Goal: Information Seeking & Learning: Learn about a topic

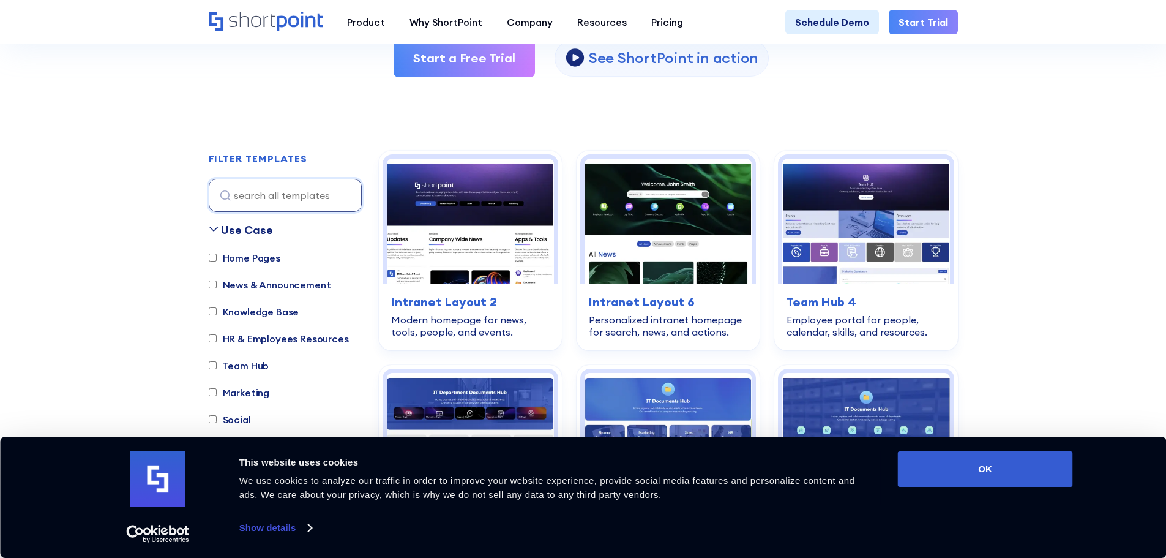
scroll to position [428, 0]
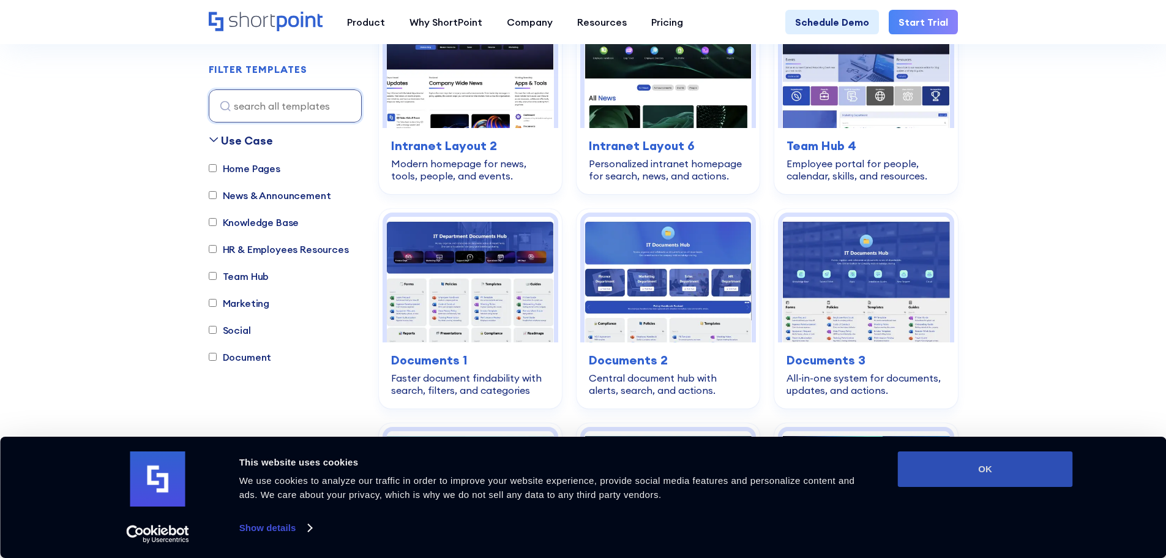
click at [997, 480] on button "OK" at bounding box center [985, 469] width 175 height 36
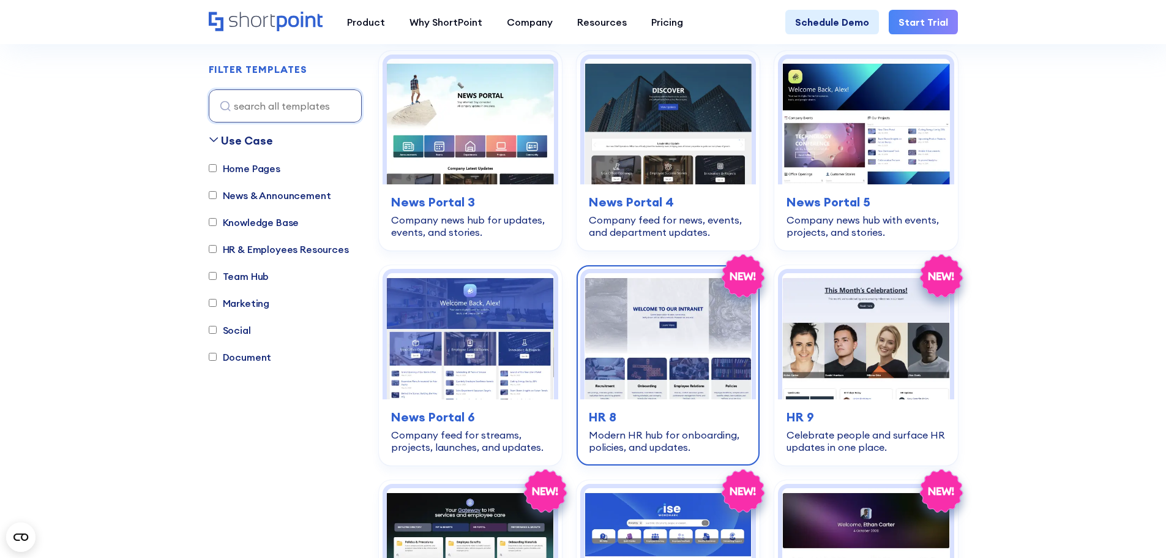
scroll to position [673, 0]
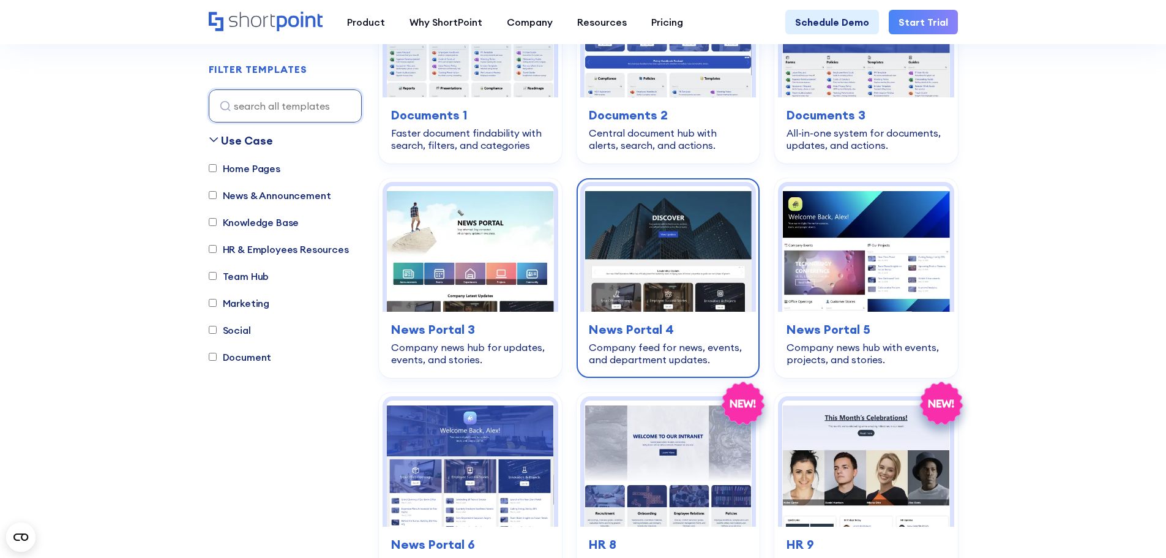
click at [703, 261] on img at bounding box center [668, 248] width 167 height 125
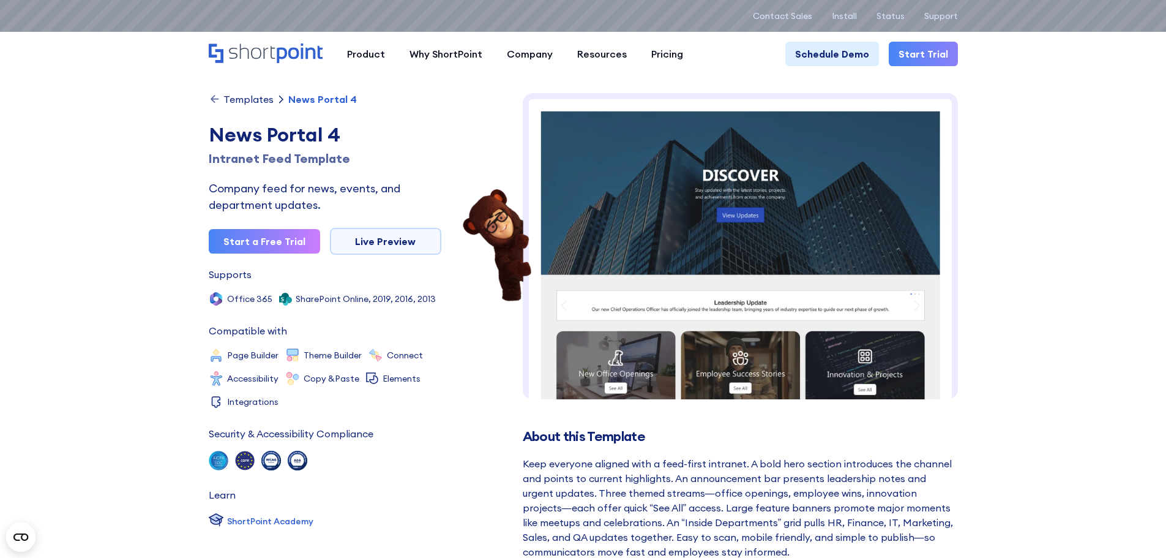
click at [256, 104] on div "Templates" at bounding box center [248, 99] width 50 height 10
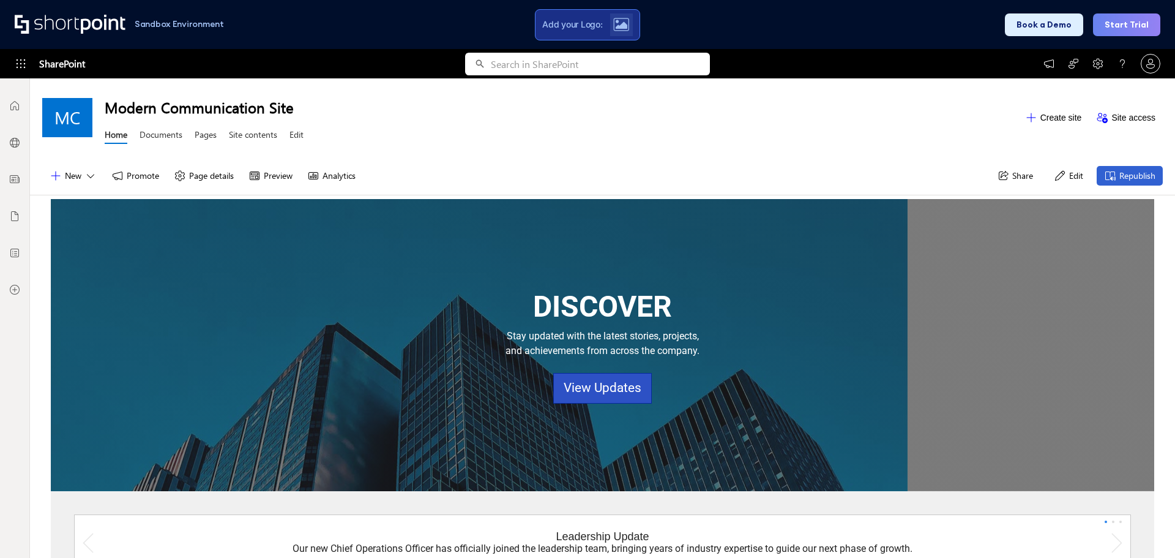
click at [627, 31] on div at bounding box center [621, 24] width 23 height 23
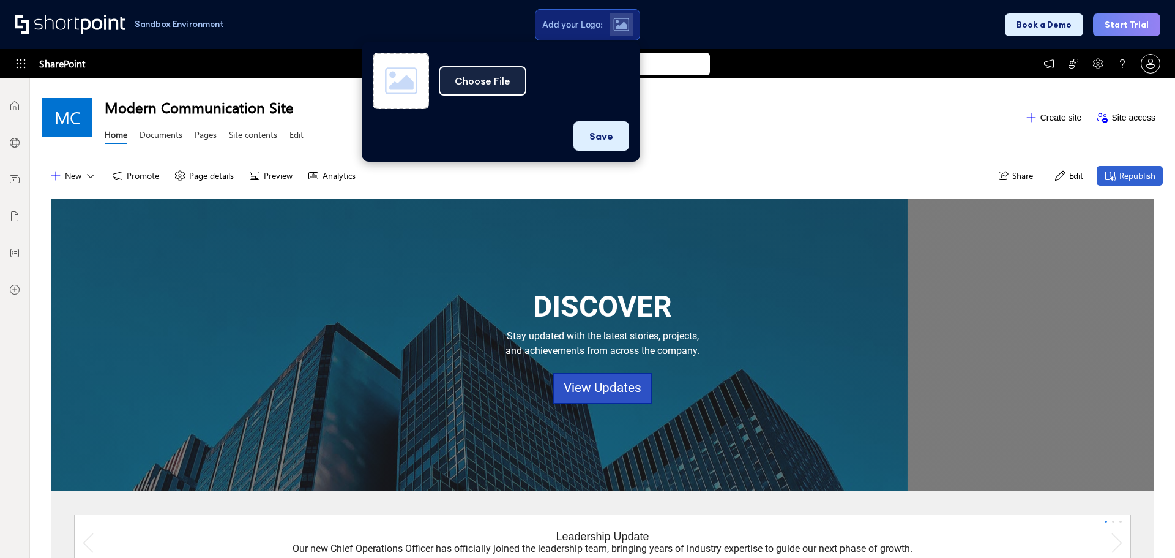
click at [515, 84] on button "Choose File" at bounding box center [483, 80] width 88 height 29
type input "C:\fakepath\assets_task_01k7eh9r3xe2crx4by0ynf9hgz_1760350842_img_0.jpg"
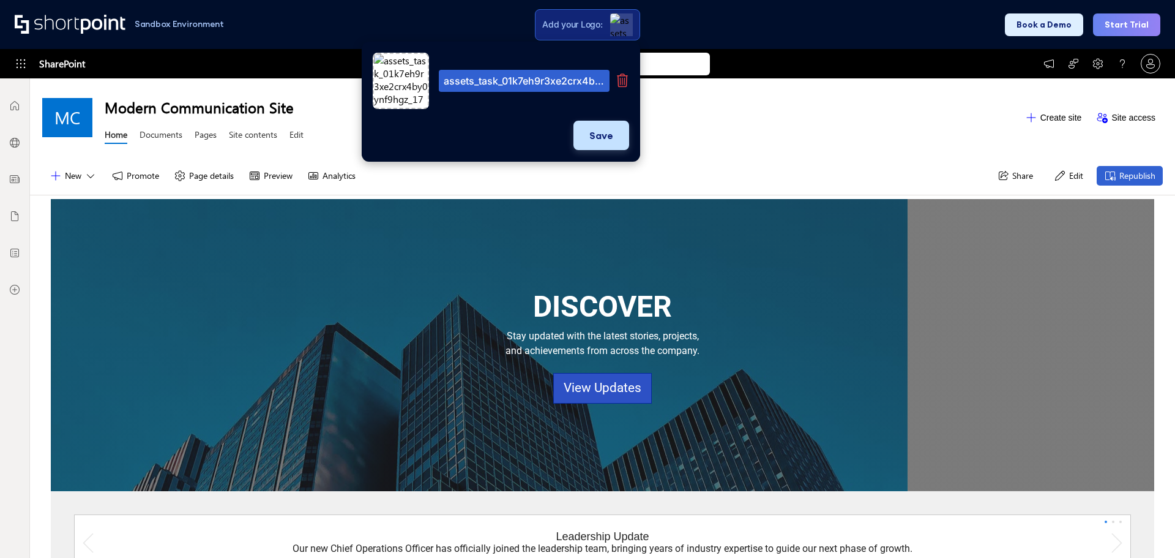
click at [611, 143] on button "Save" at bounding box center [602, 135] width 56 height 29
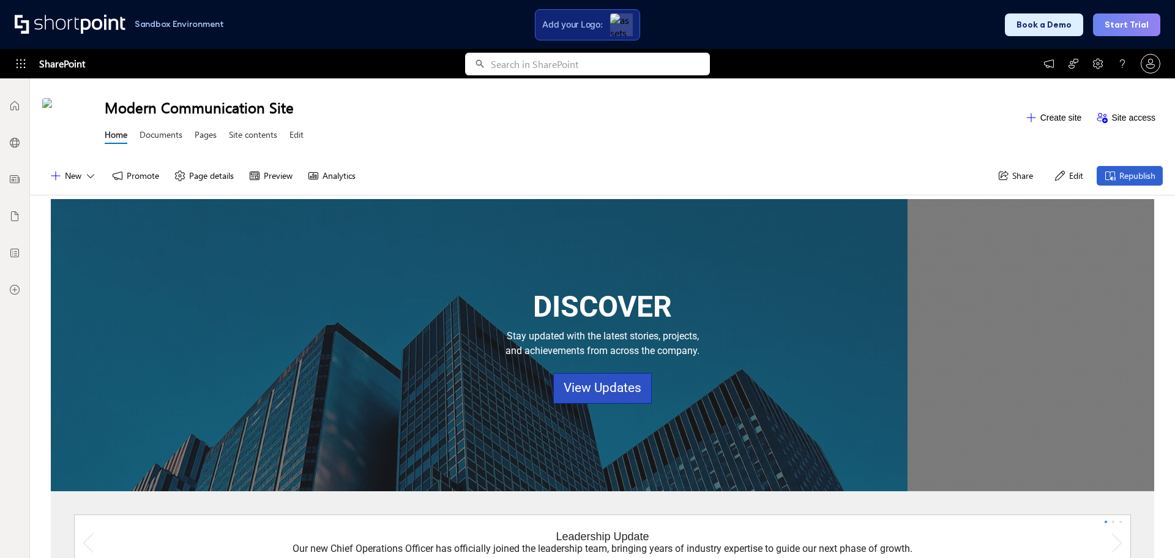
click at [466, 142] on div "Modern Communication Site Home Documents Pages Site contents Edit" at bounding box center [561, 118] width 913 height 60
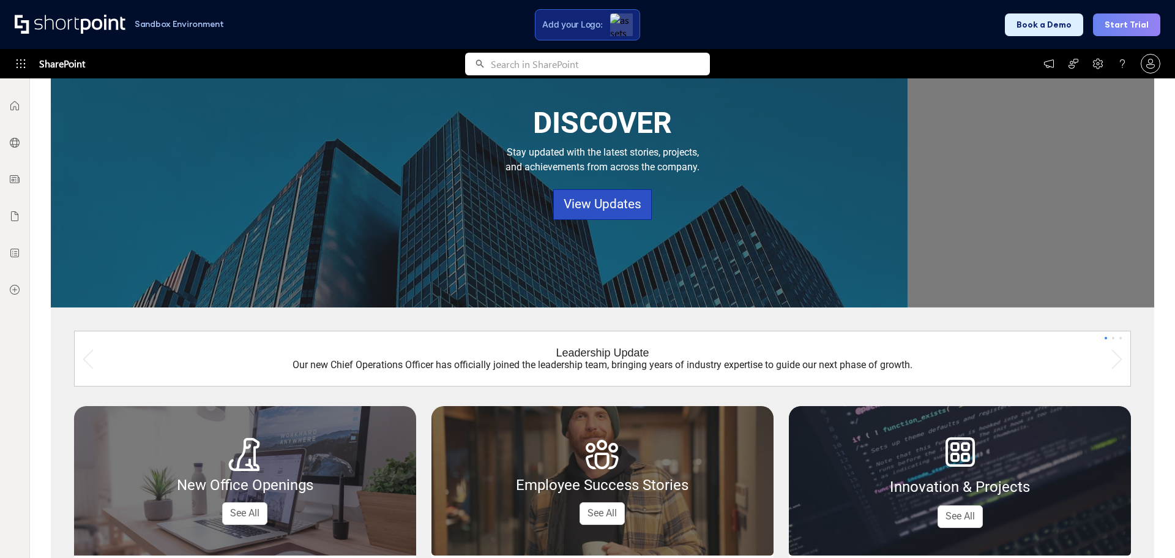
click at [778, 178] on div "DISCOVER Stay updated with the latest stories, projects, and achievements from …" at bounding box center [602, 145] width 1057 height 88
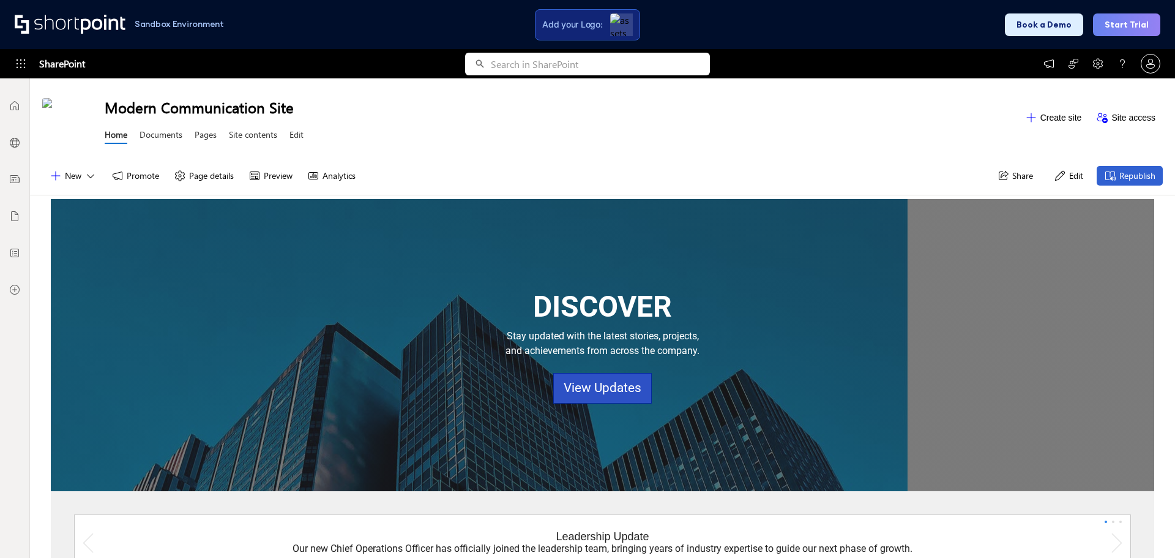
click at [1054, 176] on icon at bounding box center [1060, 176] width 12 height 12
click at [1054, 174] on icon at bounding box center [1060, 176] width 12 height 12
click at [243, 179] on button "Preview" at bounding box center [270, 176] width 59 height 20
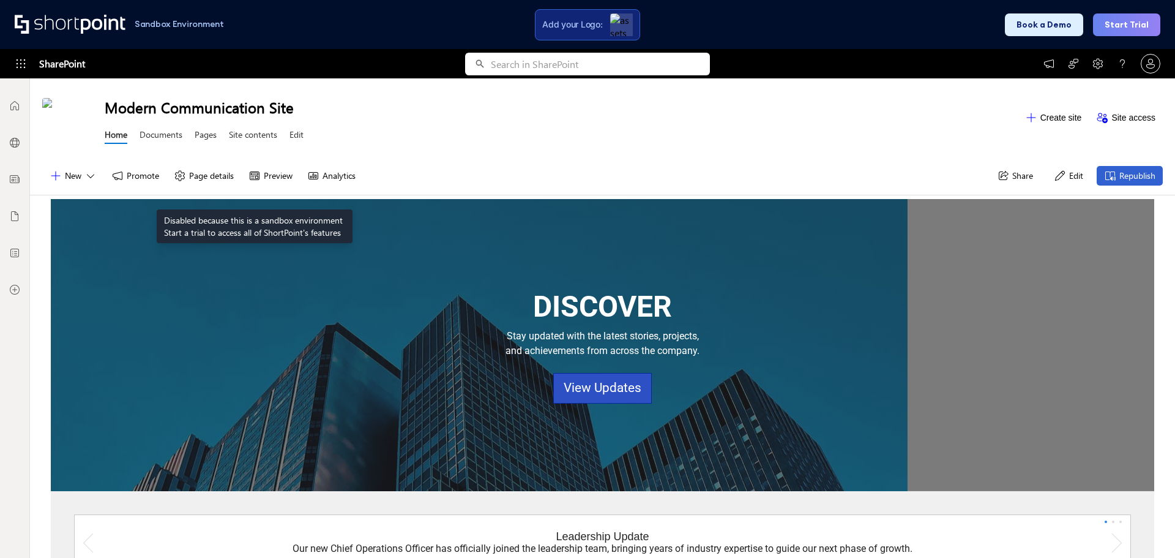
click at [261, 177] on icon at bounding box center [255, 176] width 12 height 12
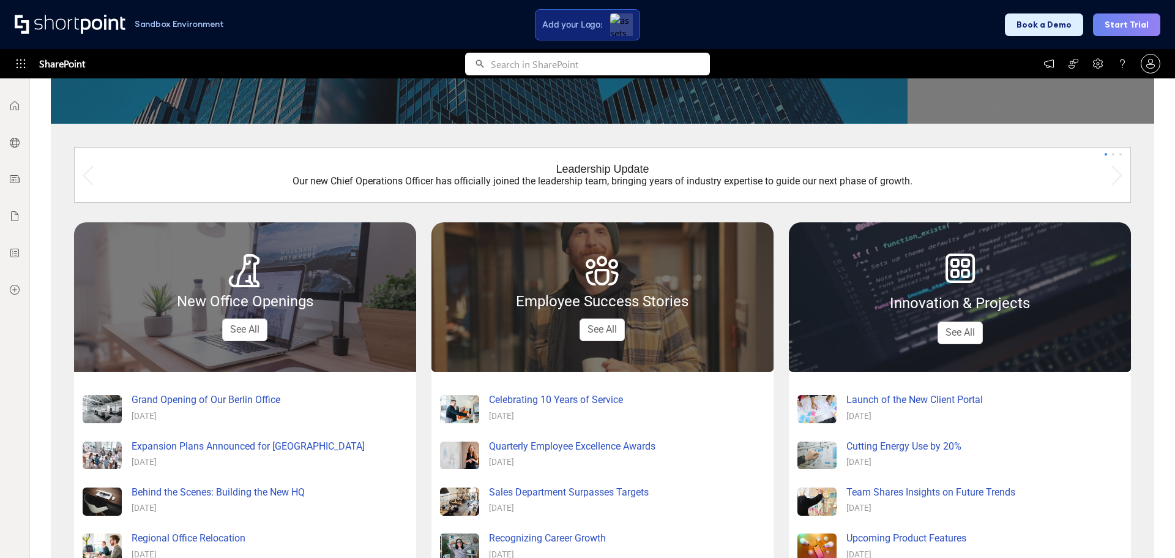
scroll to position [61, 0]
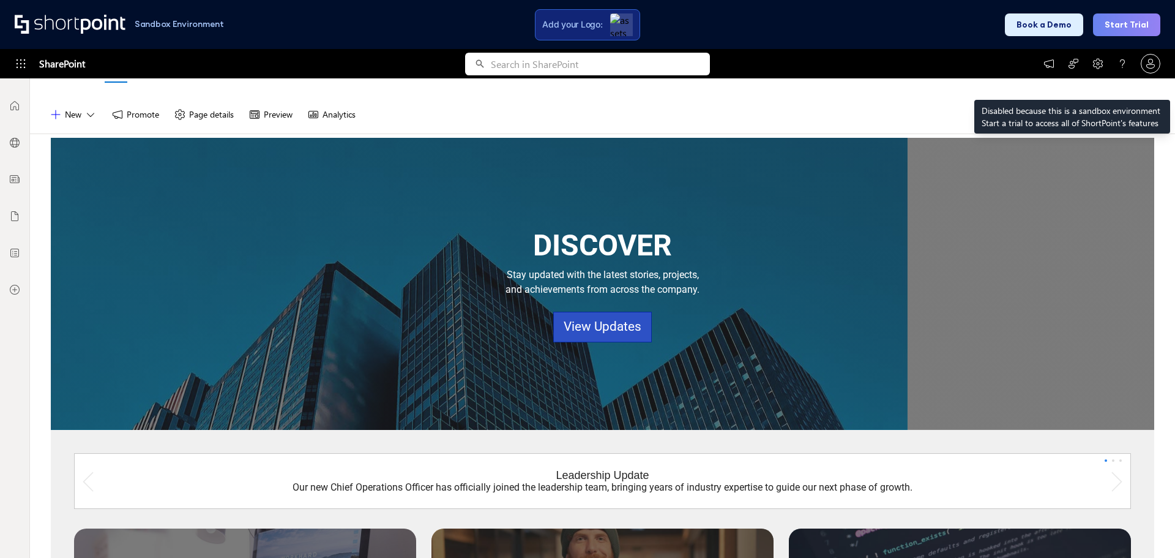
click at [1101, 69] on icon at bounding box center [1098, 64] width 12 height 12
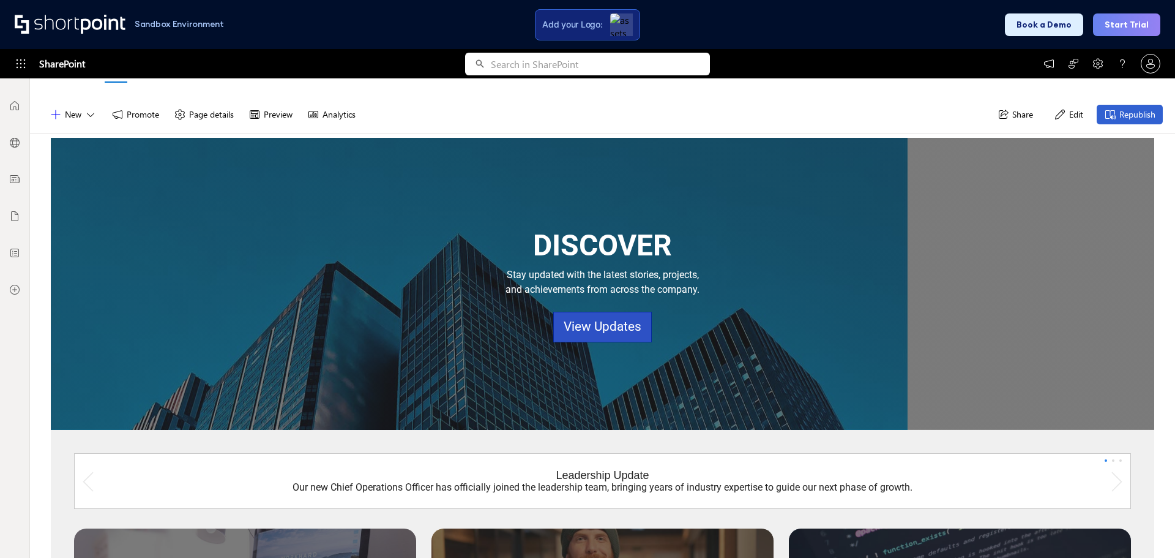
click at [1101, 63] on icon at bounding box center [1098, 64] width 12 height 12
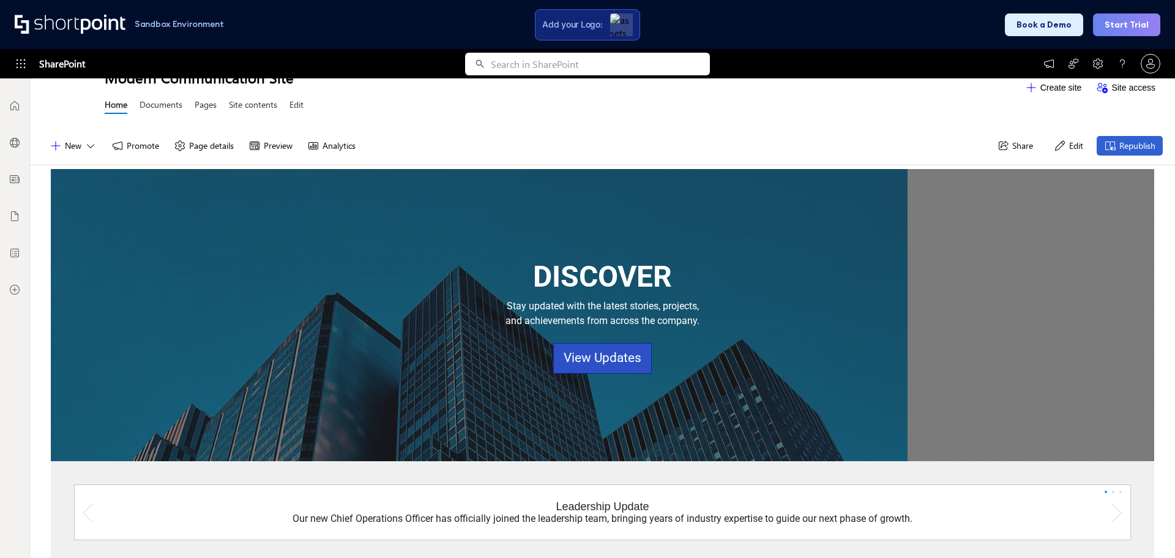
scroll to position [0, 0]
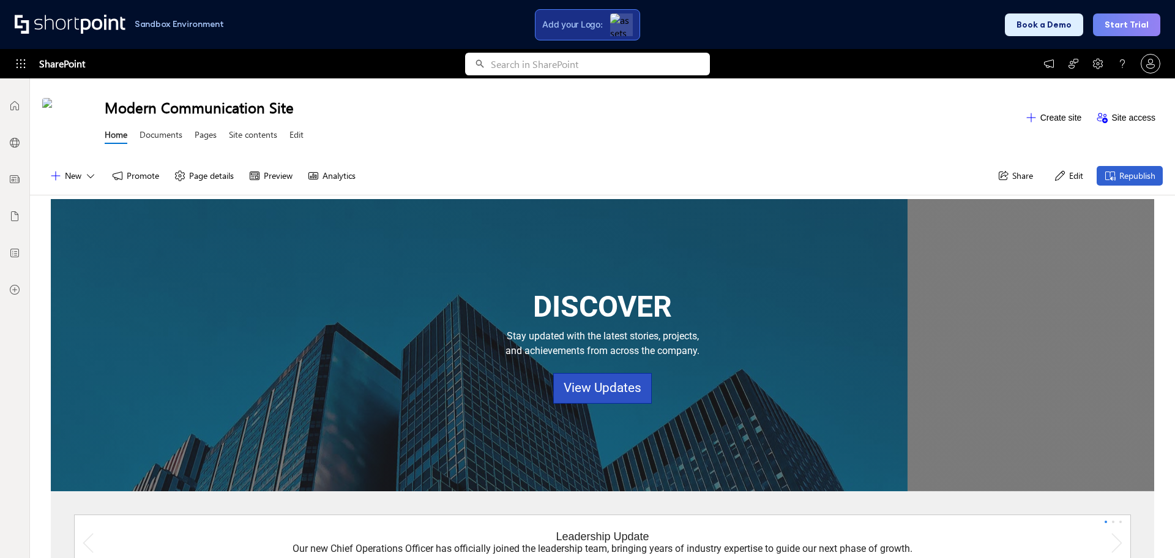
click at [637, 26] on div "Add your Logo:" at bounding box center [587, 24] width 105 height 31
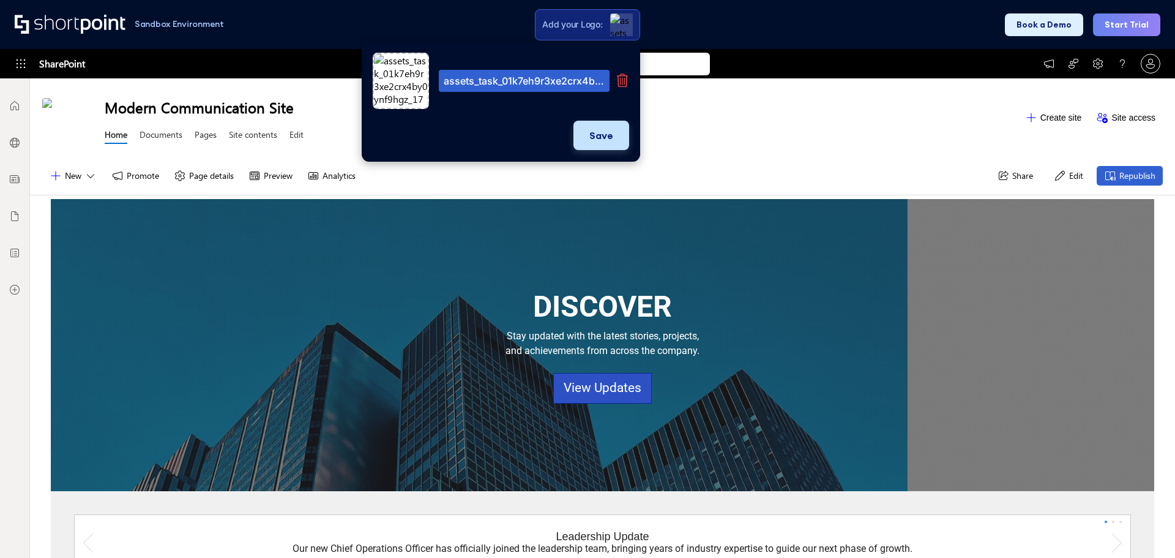
click at [586, 138] on button "Save" at bounding box center [602, 135] width 56 height 29
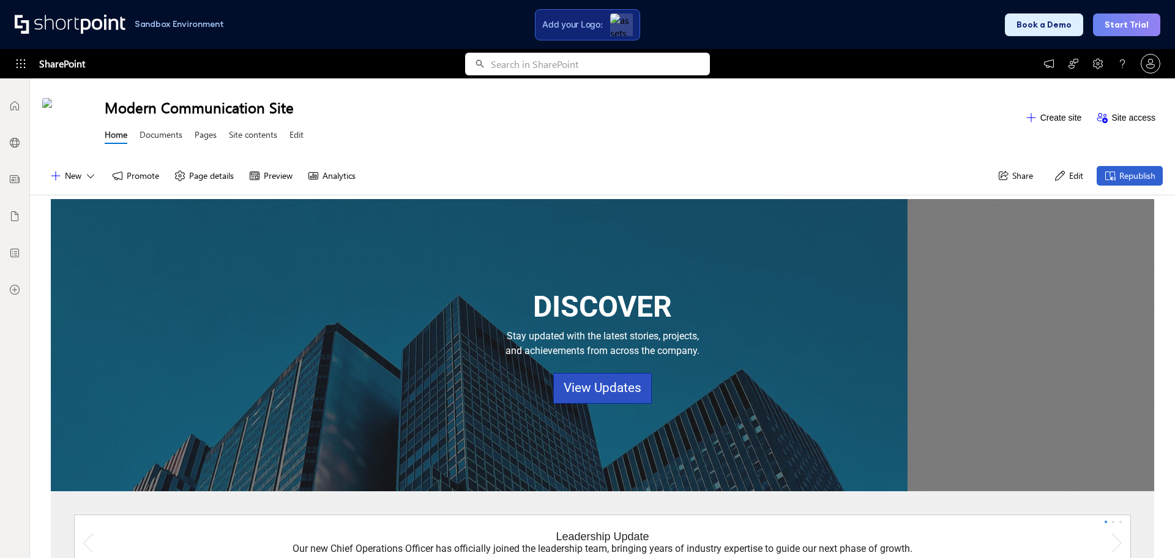
click at [731, 140] on div "Modern Communication Site Home Documents Pages Site contents Edit" at bounding box center [561, 118] width 913 height 60
click at [1061, 168] on button "Edit" at bounding box center [1069, 176] width 44 height 20
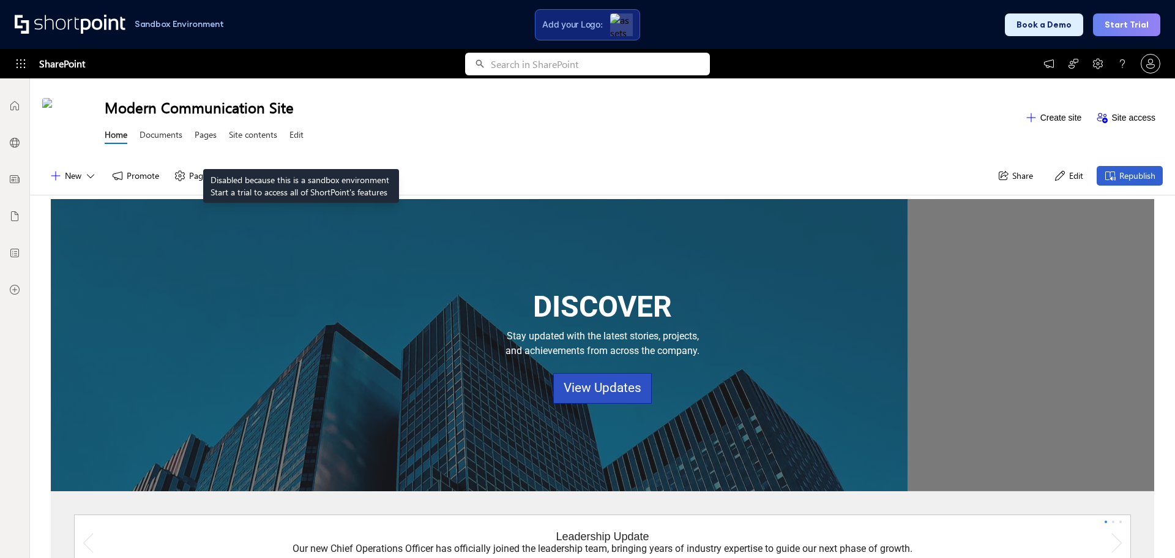
click at [301, 138] on link "Edit" at bounding box center [297, 136] width 14 height 15
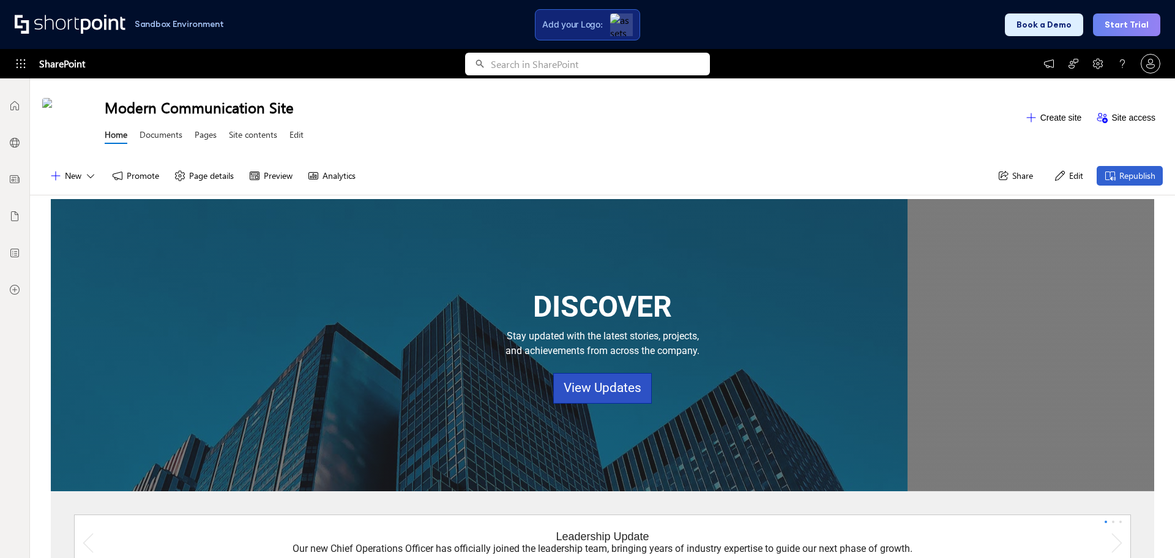
click at [290, 138] on div "Home Documents Pages Site contents Edit" at bounding box center [204, 136] width 199 height 23
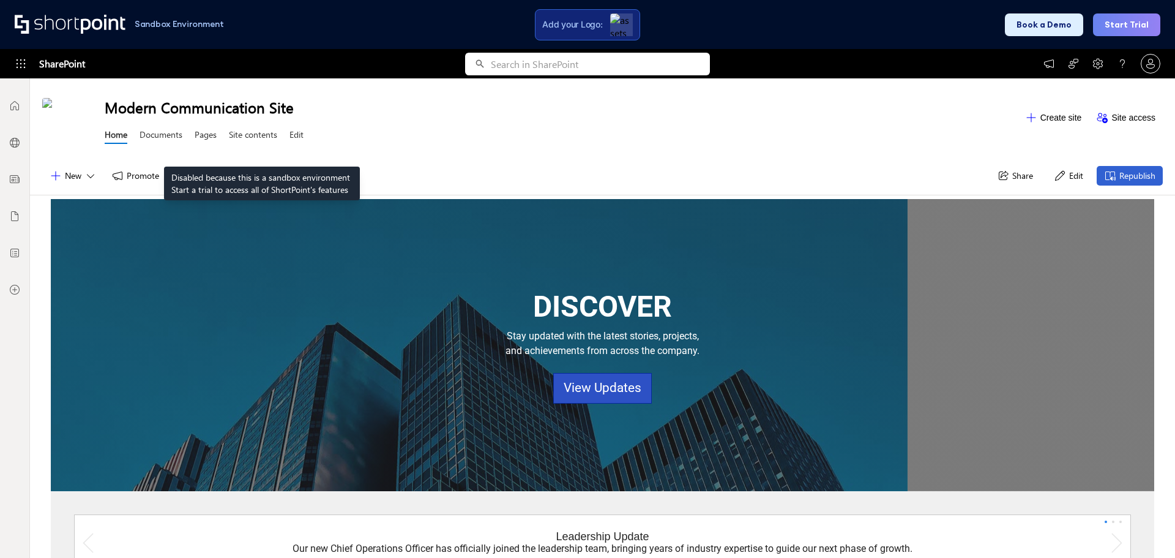
click at [262, 136] on link "Site contents" at bounding box center [253, 136] width 48 height 15
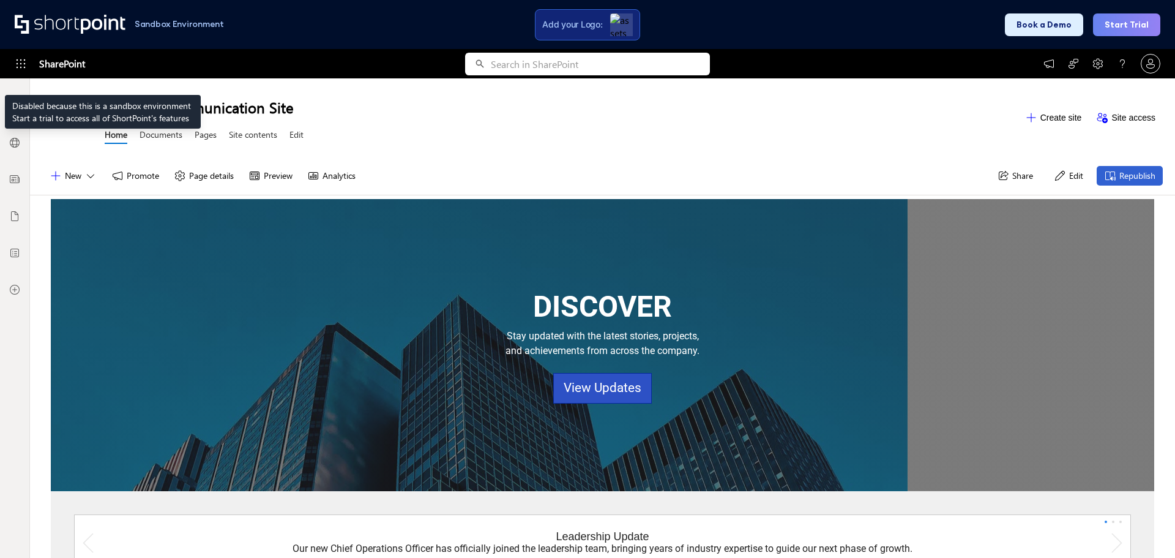
click at [24, 64] on icon at bounding box center [21, 63] width 9 height 9
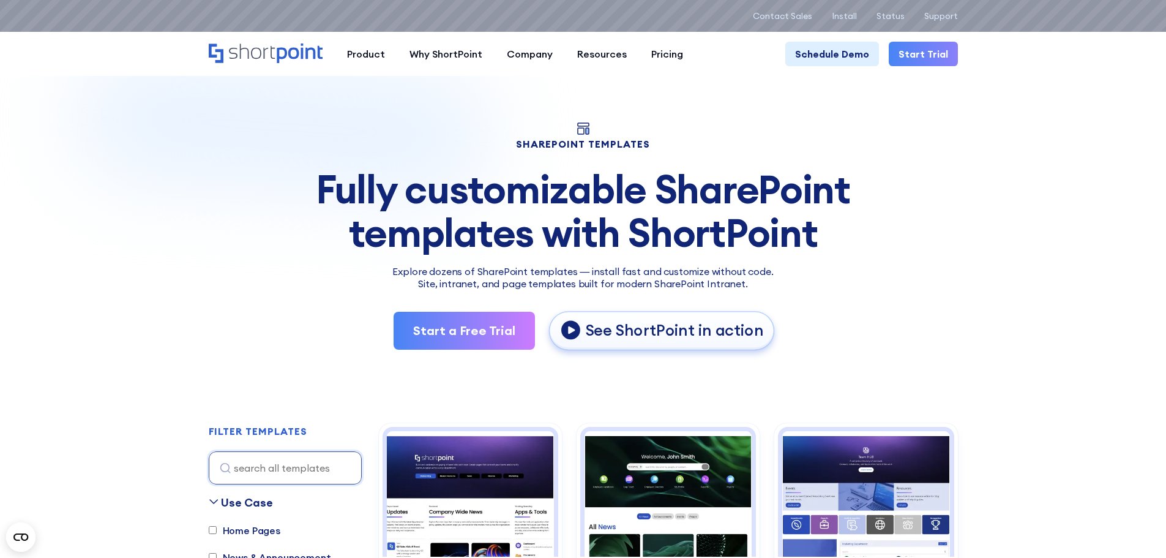
click at [638, 332] on p "See ShortPoint in action" at bounding box center [674, 330] width 178 height 20
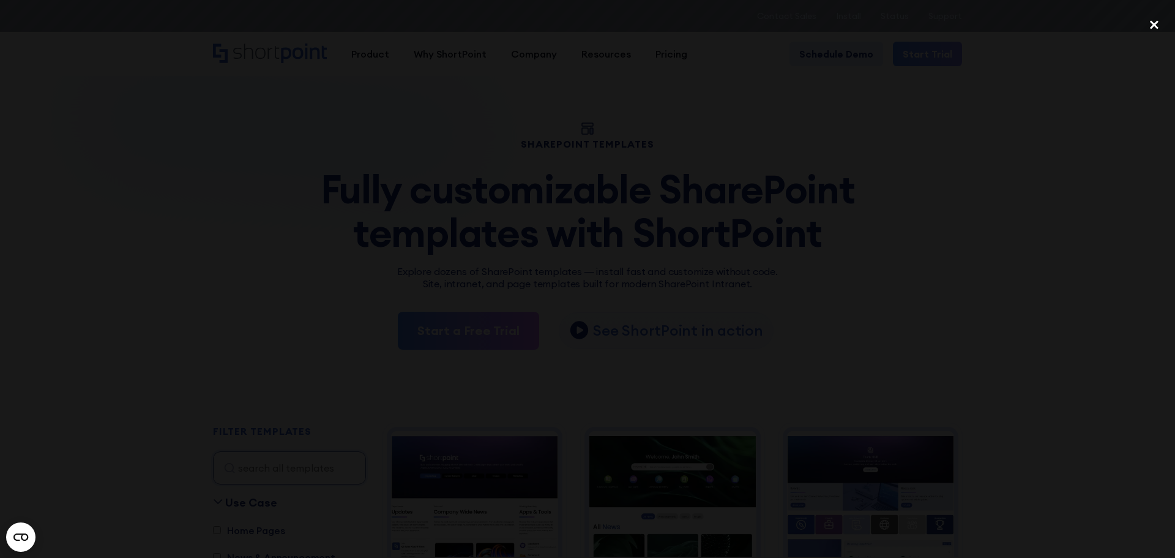
click at [1153, 23] on div "close lightbox" at bounding box center [1155, 24] width 42 height 27
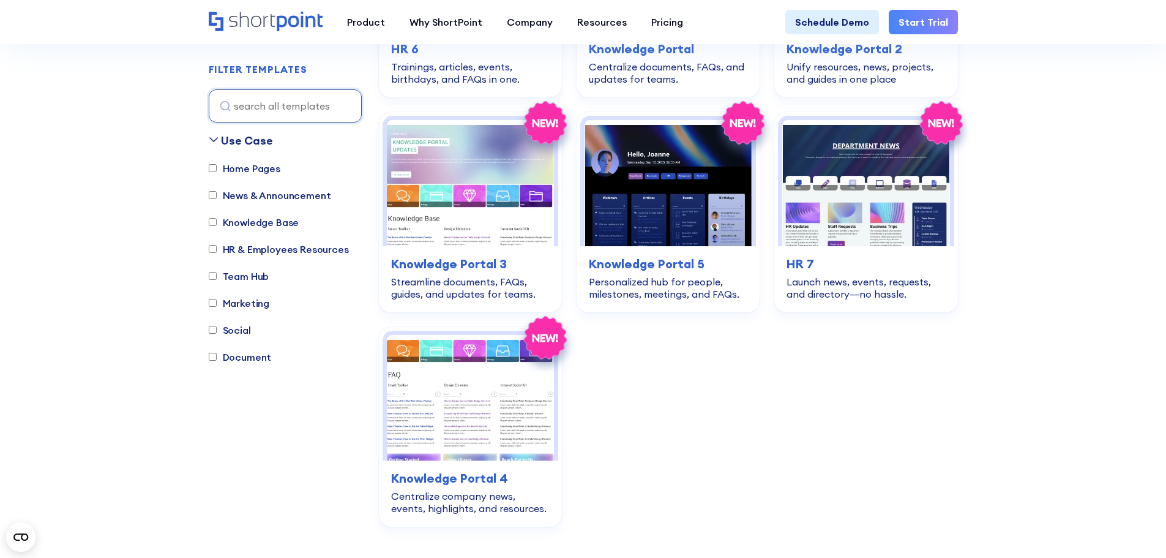
scroll to position [2938, 0]
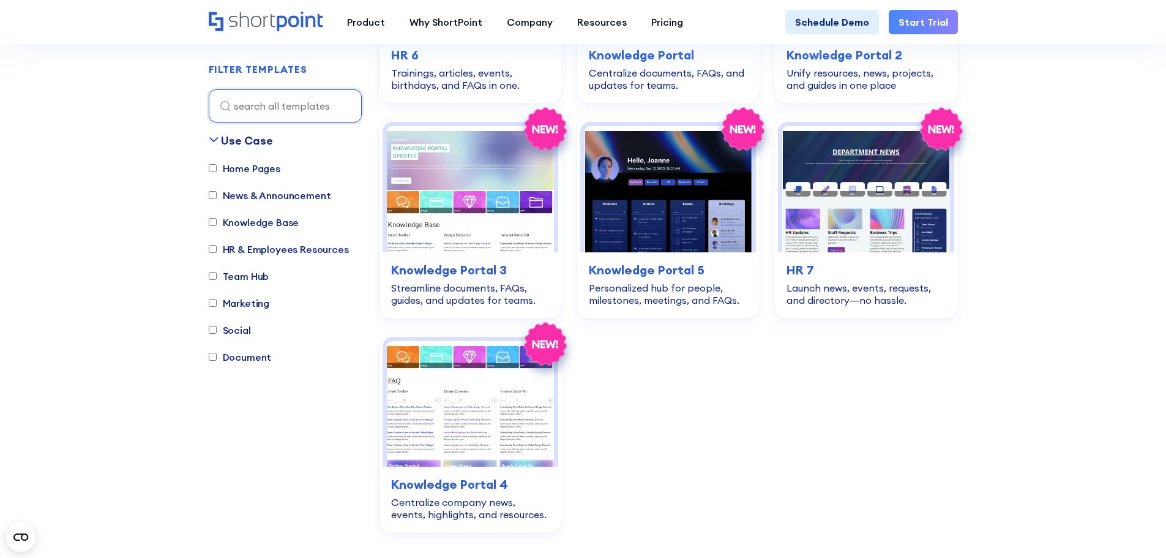
click at [212, 174] on label "Home Pages" at bounding box center [245, 168] width 72 height 15
click at [212, 173] on input "Home Pages" at bounding box center [213, 169] width 8 height 8
checkbox input "true"
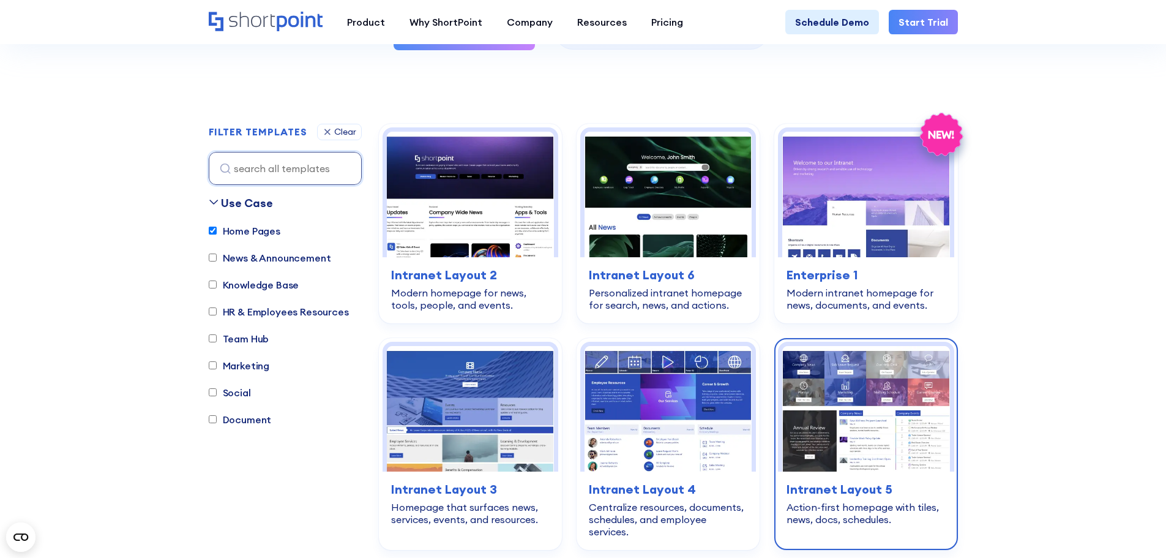
scroll to position [239, 0]
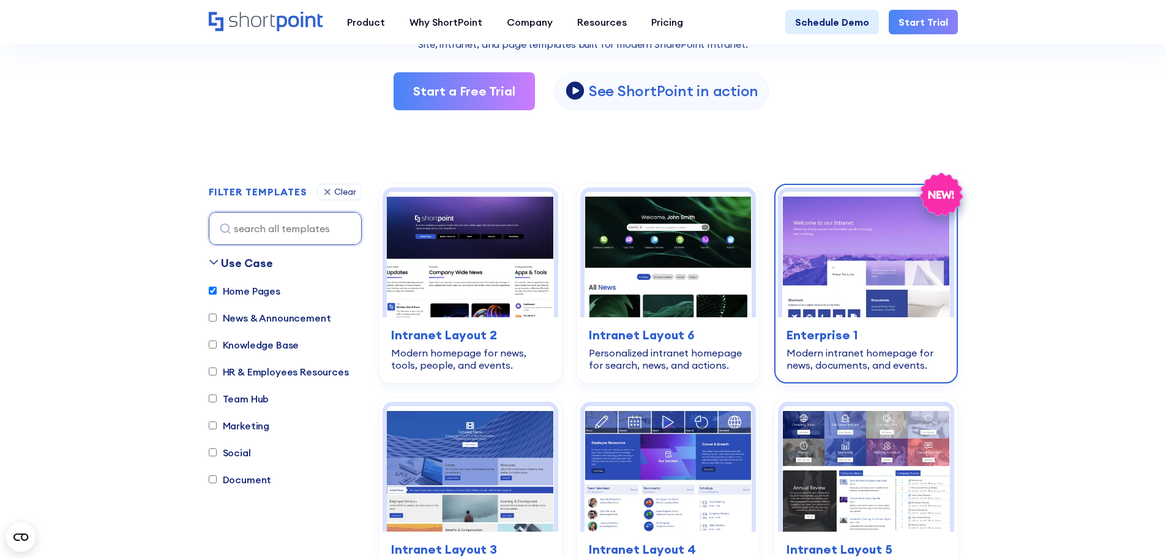
click at [862, 299] on img at bounding box center [865, 254] width 167 height 125
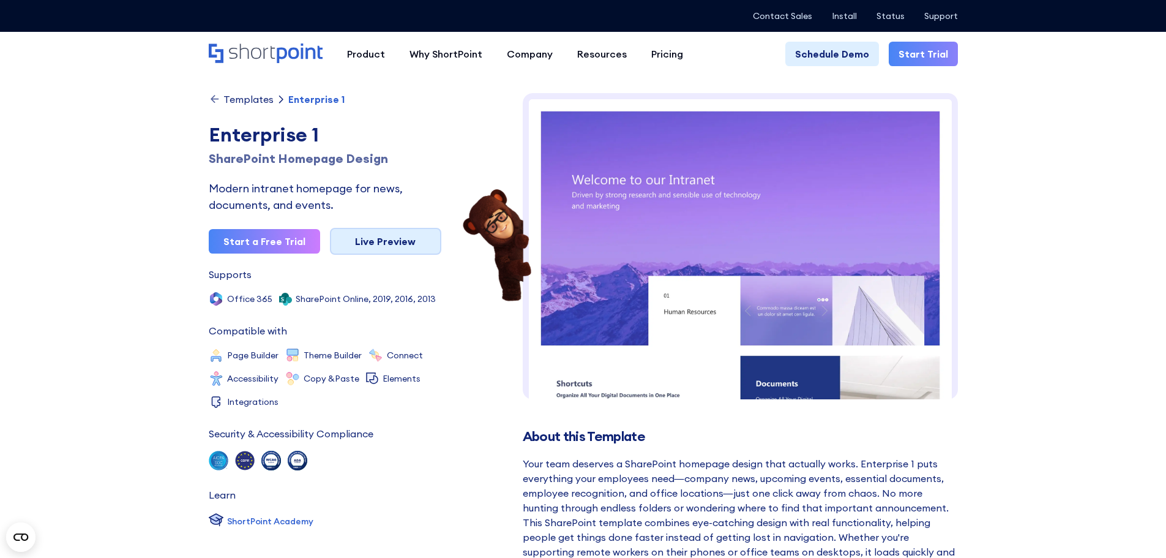
click at [411, 250] on link "Live Preview" at bounding box center [385, 241] width 111 height 27
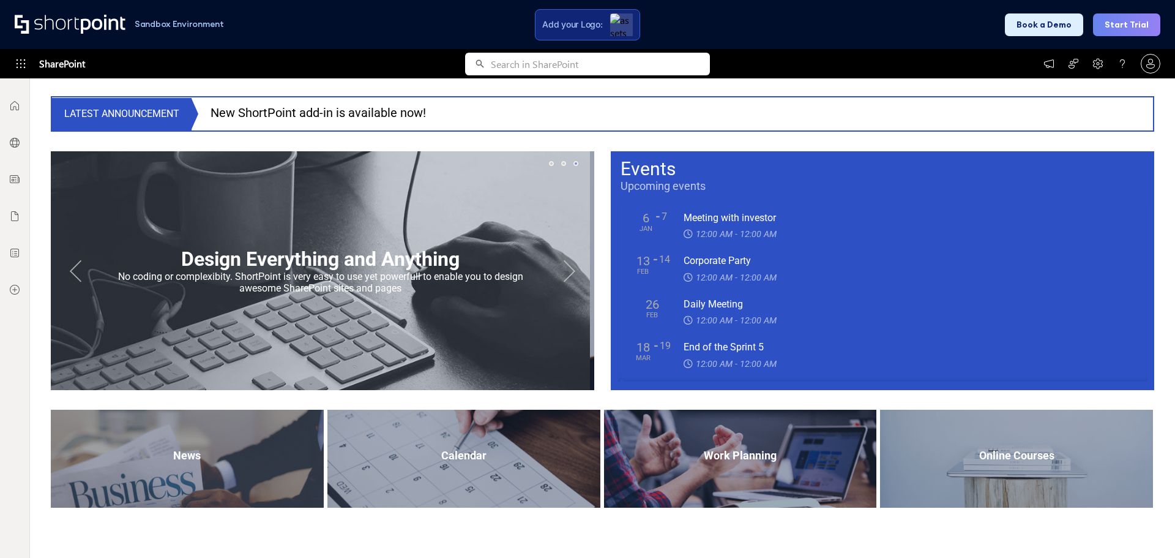
scroll to position [979, 0]
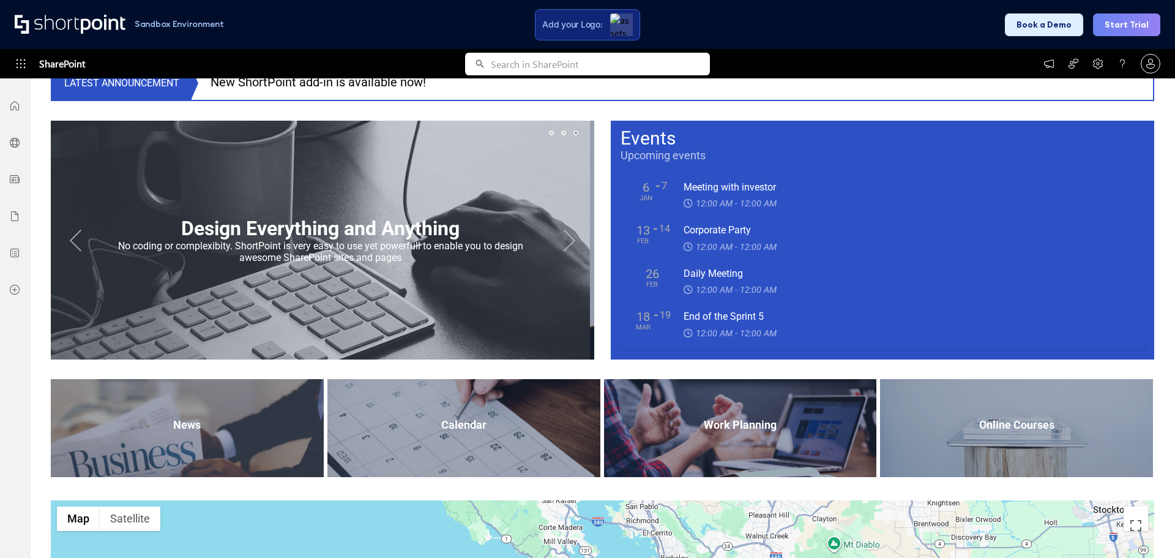
click at [564, 240] on button "Next" at bounding box center [570, 240] width 24 height 24
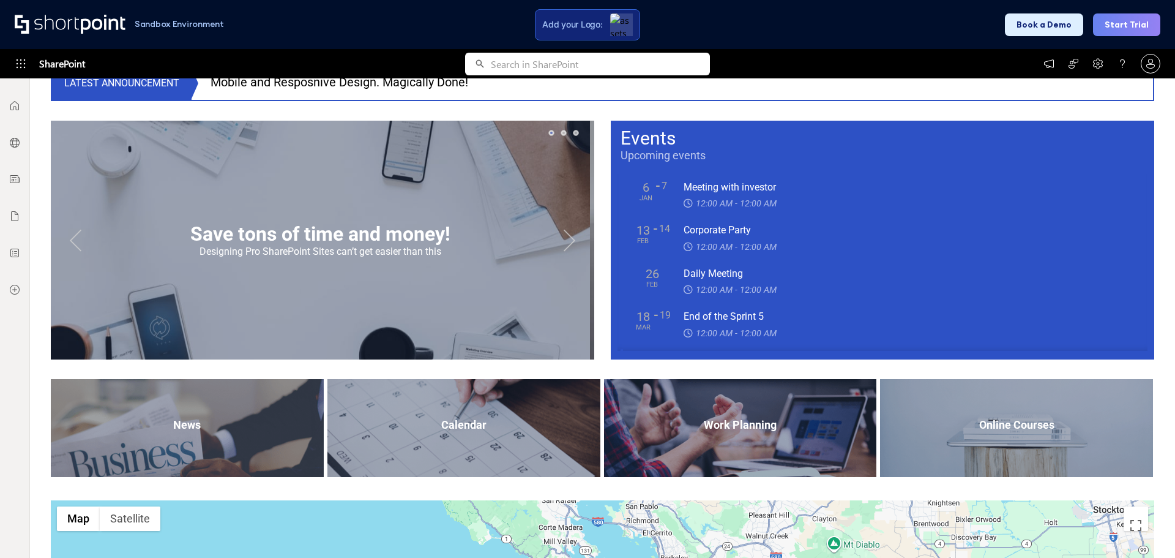
click at [73, 247] on button "Previous" at bounding box center [75, 240] width 24 height 24
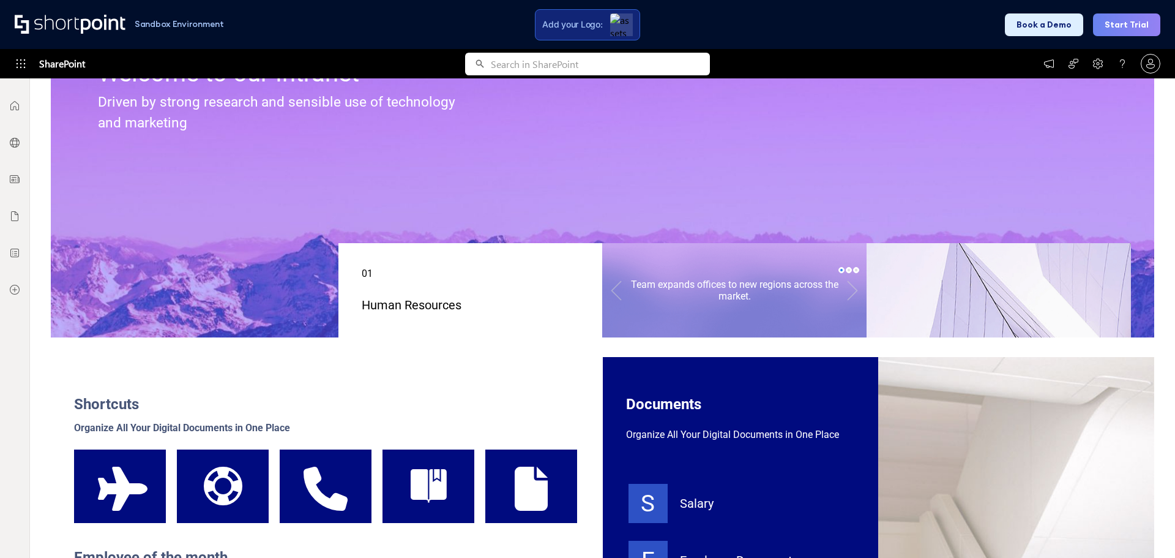
scroll to position [0, 0]
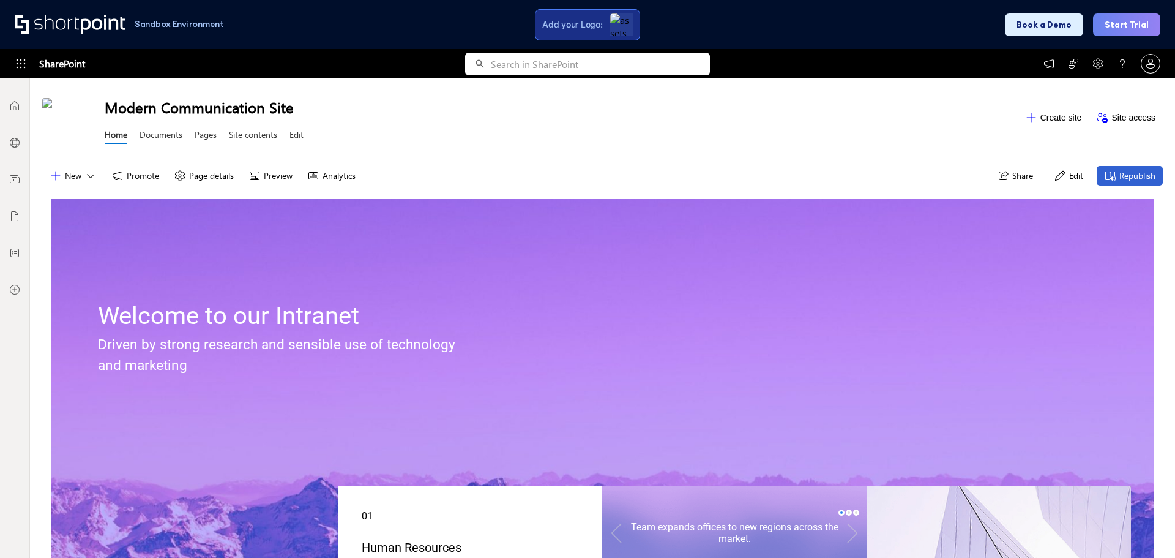
click at [629, 34] on img at bounding box center [621, 24] width 23 height 23
click at [776, 156] on div "Modern Communication Site Home Documents Pages Site contents Edit Create site S…" at bounding box center [602, 117] width 1145 height 78
click at [627, 28] on img at bounding box center [621, 24] width 23 height 23
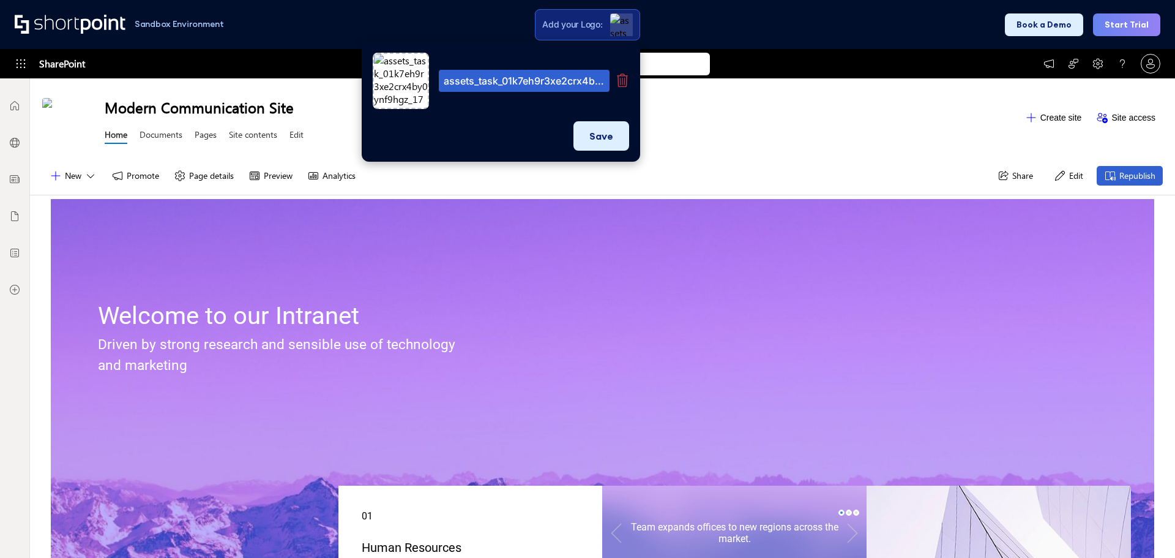
click at [619, 81] on img at bounding box center [622, 80] width 11 height 14
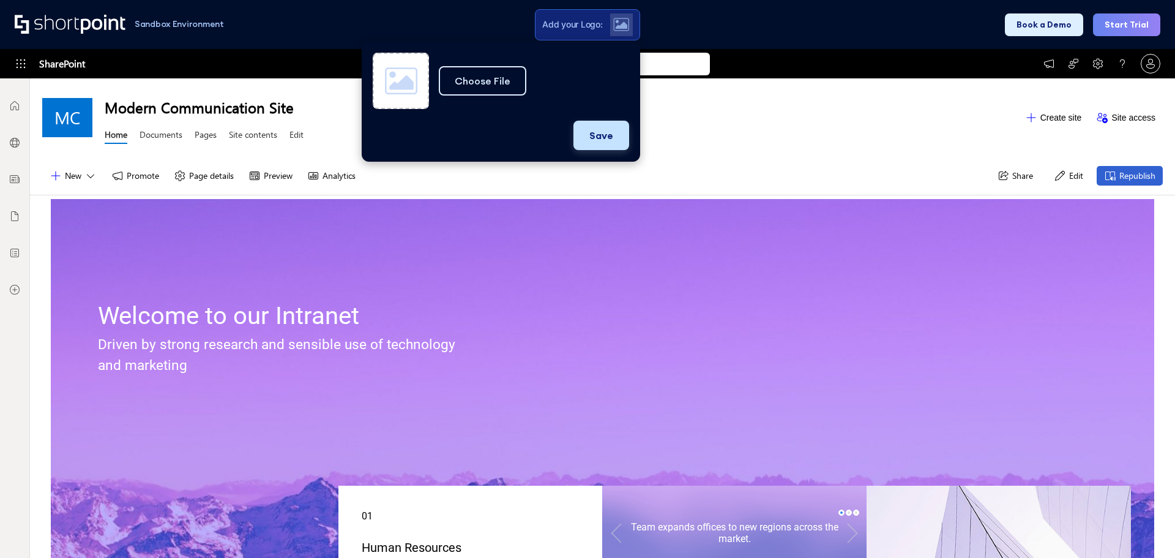
click at [606, 132] on button "Save" at bounding box center [602, 135] width 56 height 29
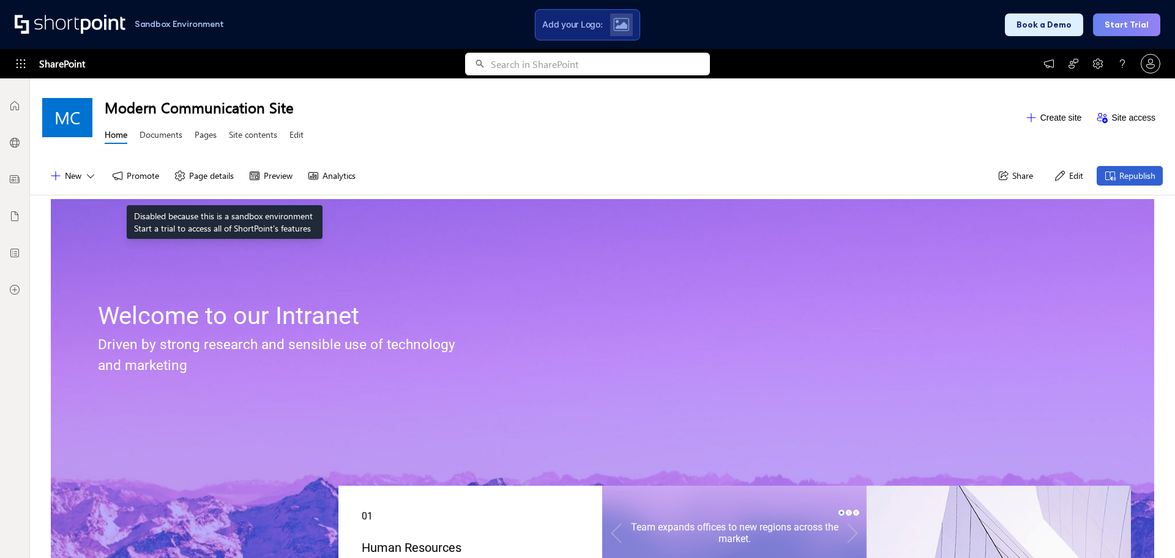
click at [225, 174] on button "Page details" at bounding box center [204, 176] width 75 height 20
